Goal: Task Accomplishment & Management: Use online tool/utility

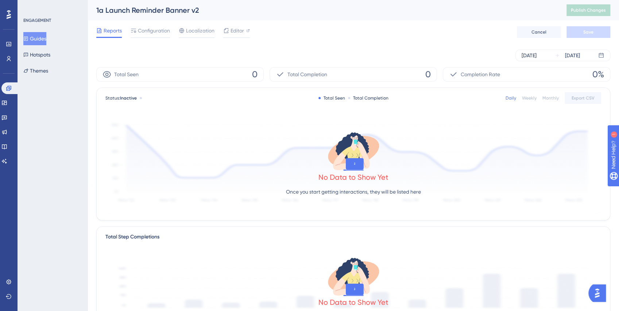
click at [43, 38] on button "Guides" at bounding box center [34, 38] width 23 height 13
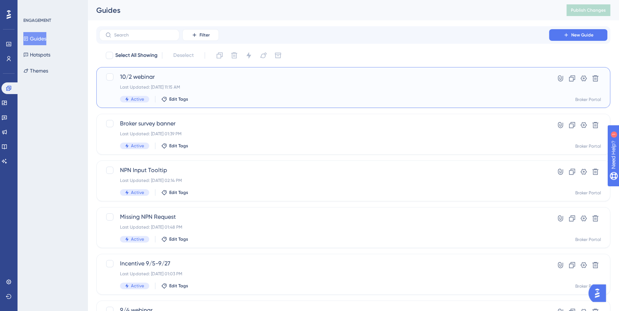
click at [230, 84] on div "10/2 webinar Last Updated: [DATE] 11:15 AM Active Edit Tags" at bounding box center [324, 88] width 408 height 30
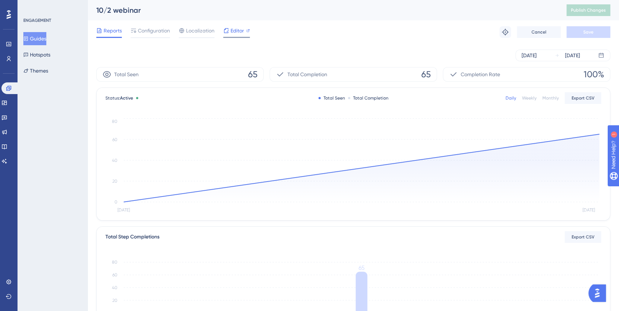
click at [237, 31] on span "Editor" at bounding box center [236, 30] width 13 height 9
